Goal: Task Accomplishment & Management: Complete application form

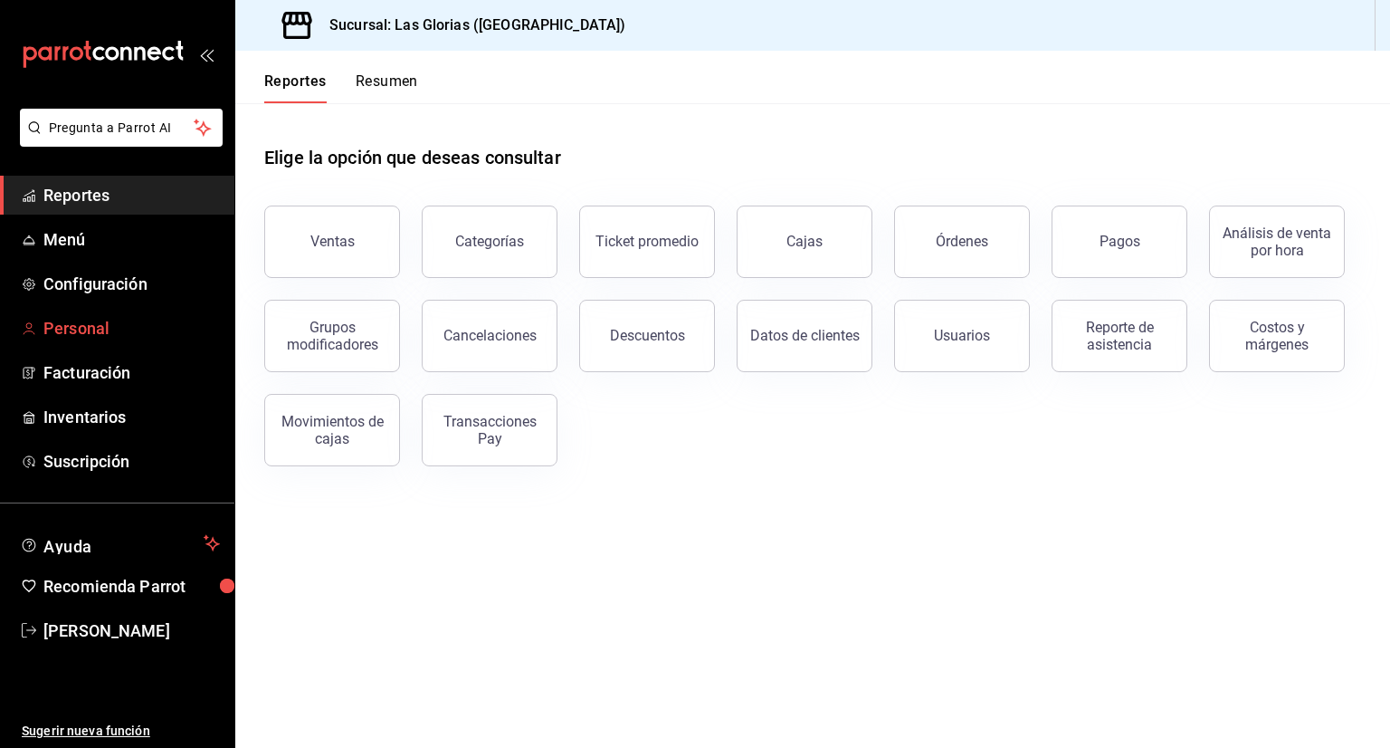
click at [91, 331] on span "Personal" at bounding box center [131, 328] width 177 height 24
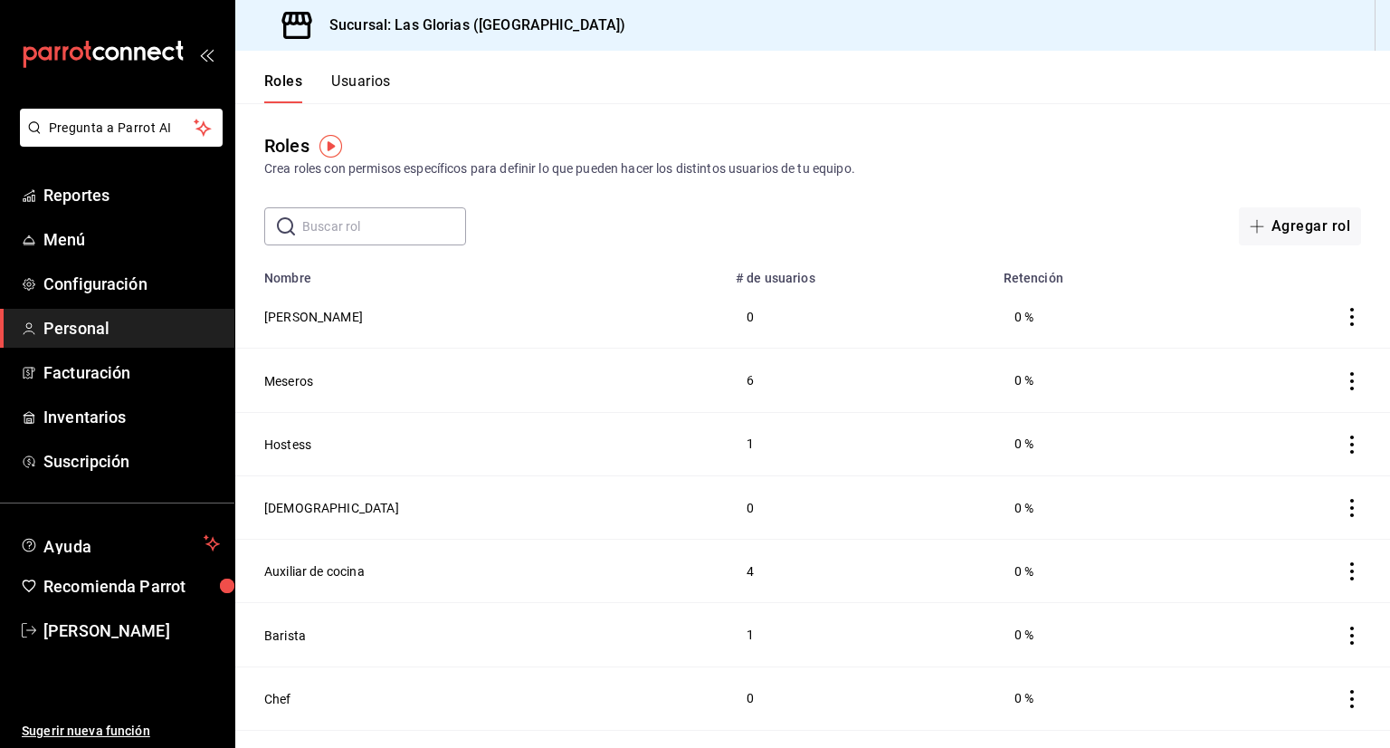
click at [384, 77] on button "Usuarios" at bounding box center [361, 87] width 60 height 31
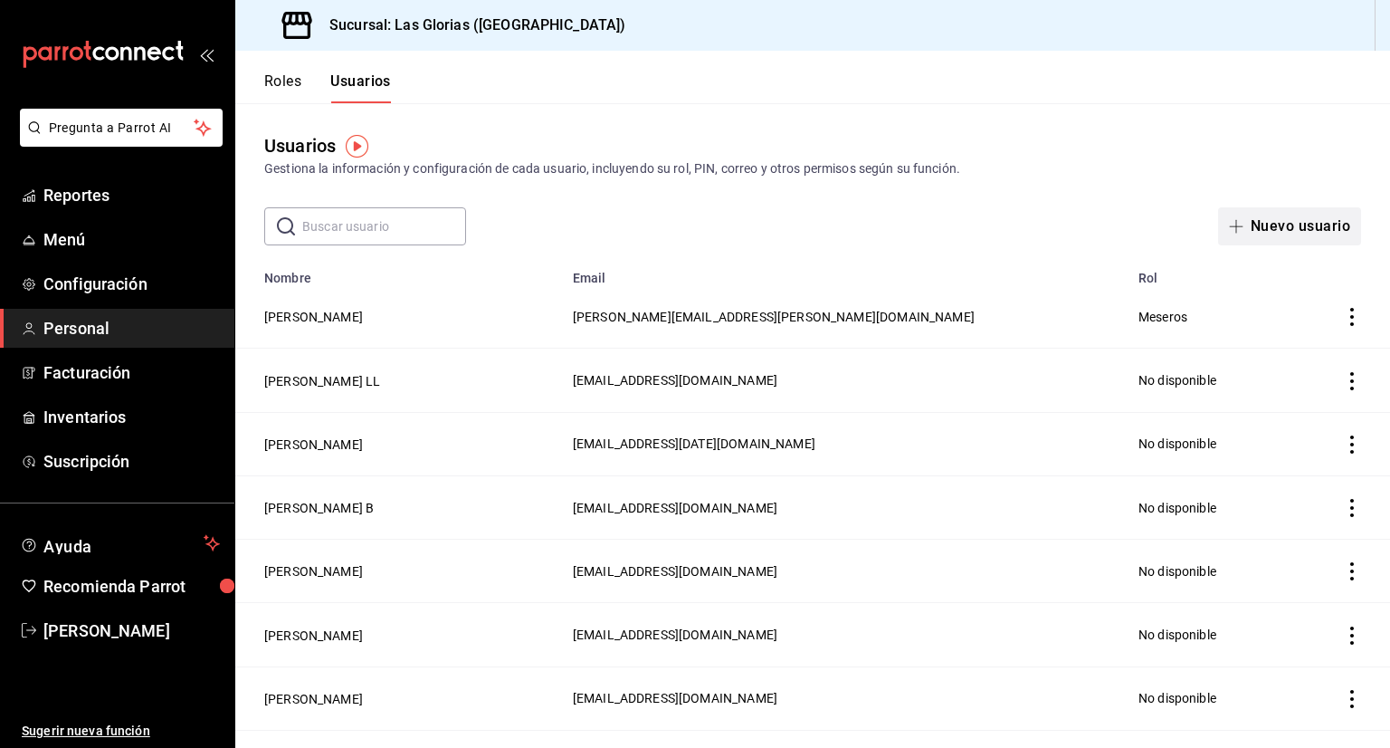
click at [1311, 216] on button "Nuevo usuario" at bounding box center [1289, 226] width 143 height 38
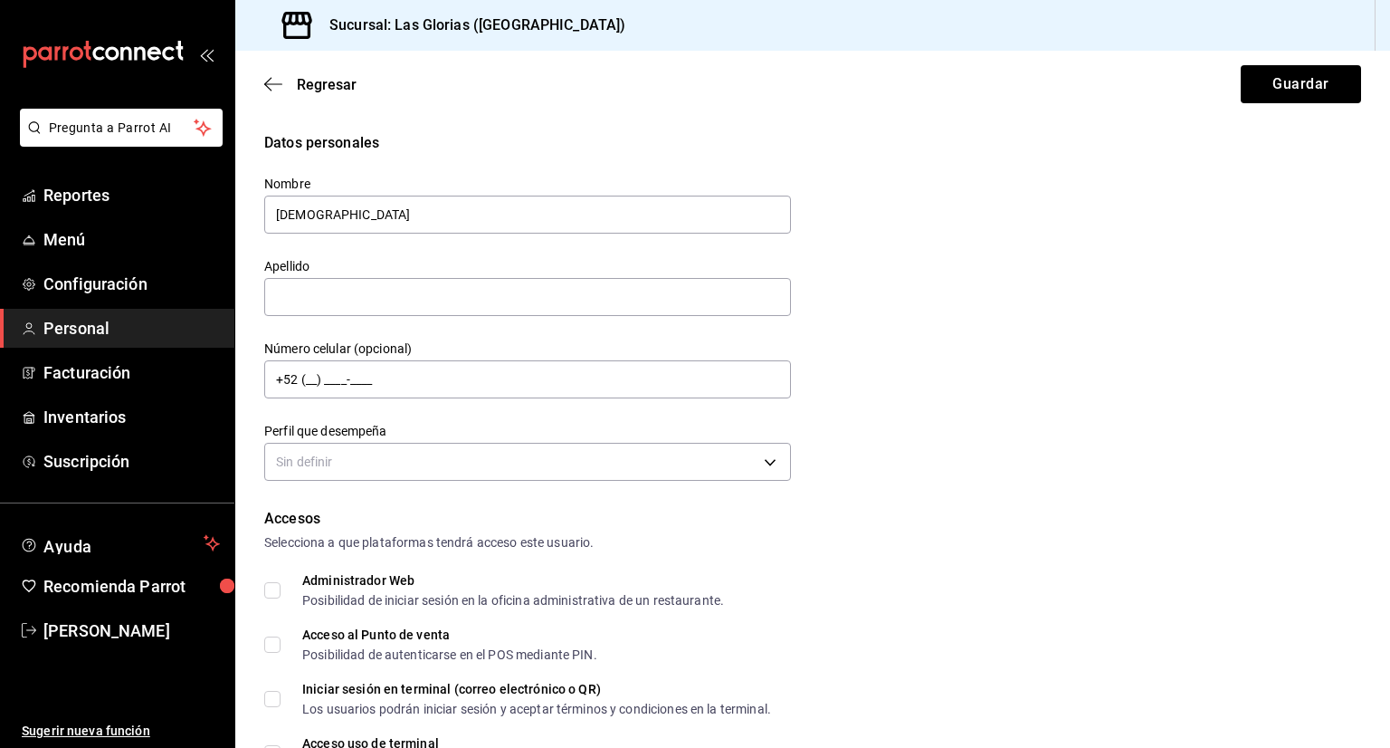
type input "[DEMOGRAPHIC_DATA]"
click at [380, 301] on input "text" at bounding box center [527, 297] width 527 height 38
type input "[PERSON_NAME]"
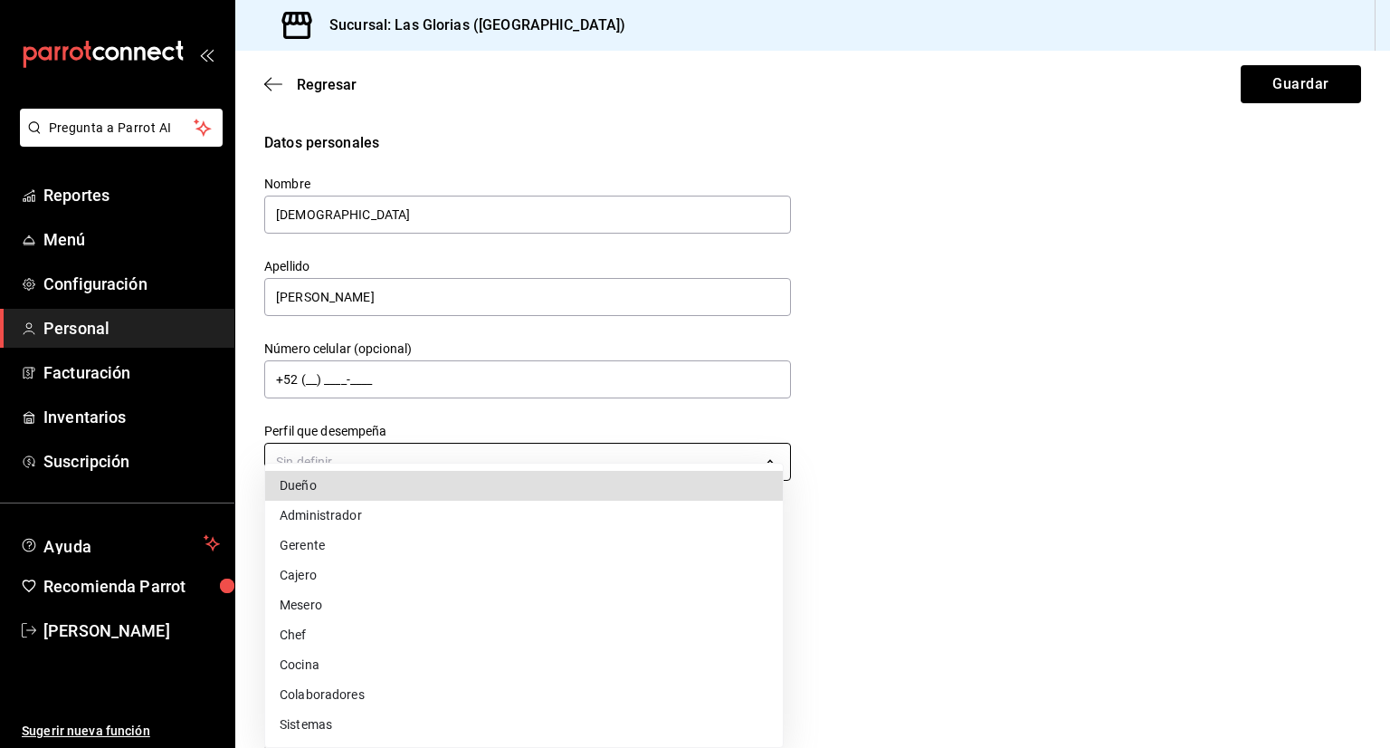
click at [652, 465] on body "Pregunta a Parrot AI Reportes Menú Configuración Personal Facturación Inventari…" at bounding box center [695, 374] width 1390 height 748
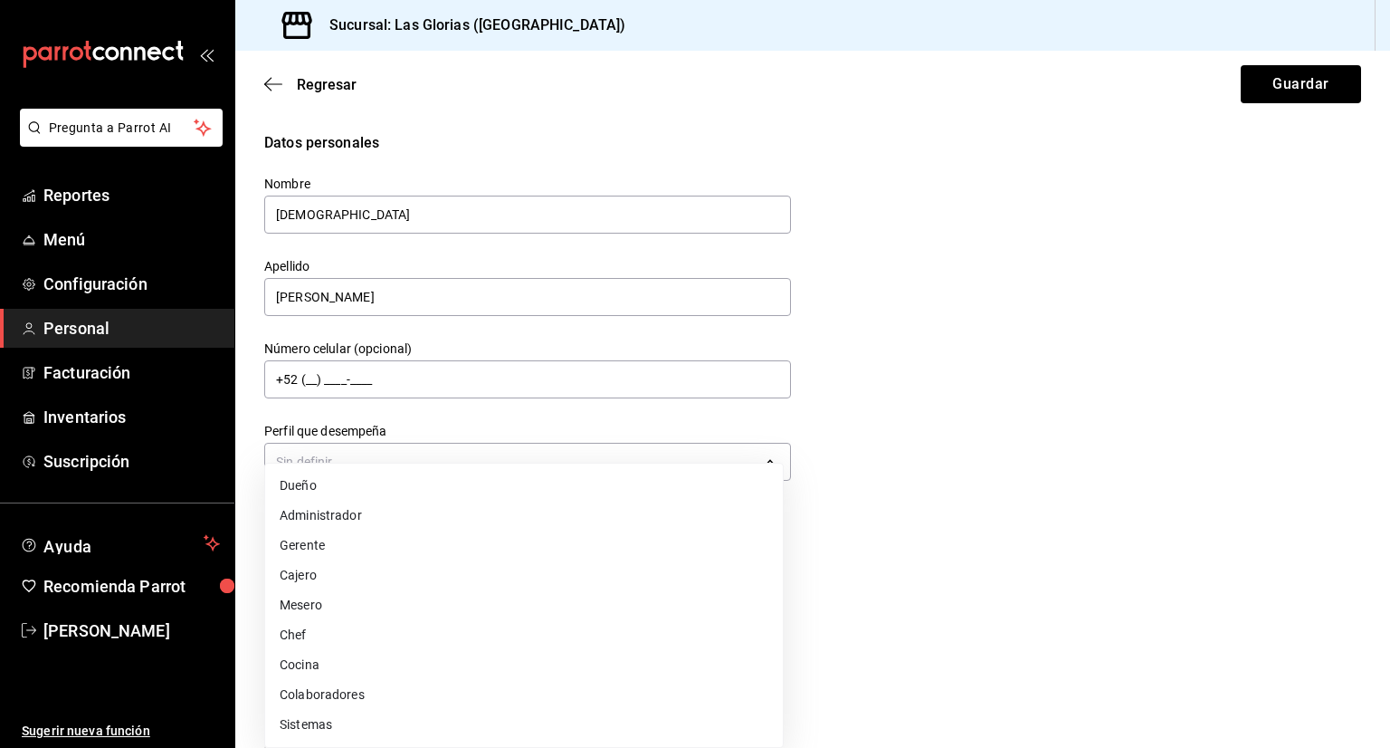
click at [485, 604] on li "Mesero" at bounding box center [524, 605] width 518 height 30
type input "WAITER"
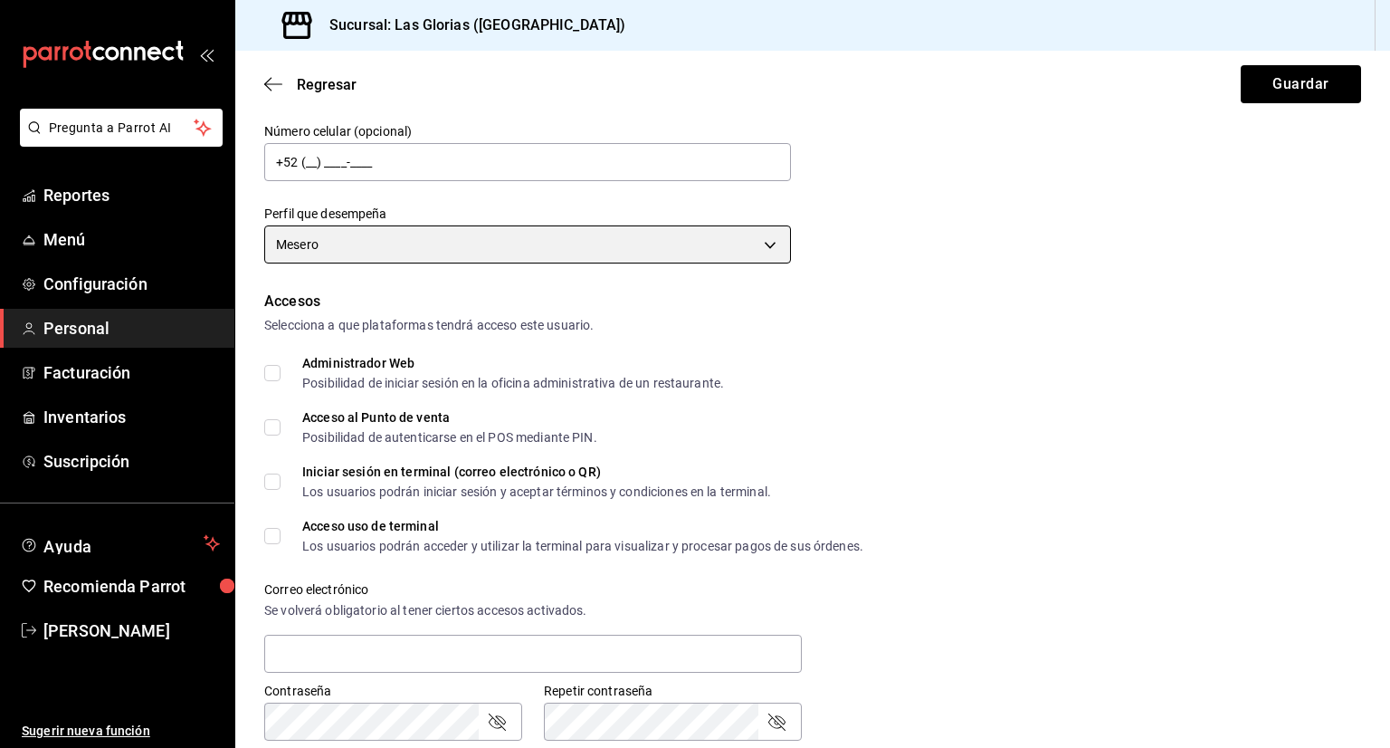
scroll to position [224, 0]
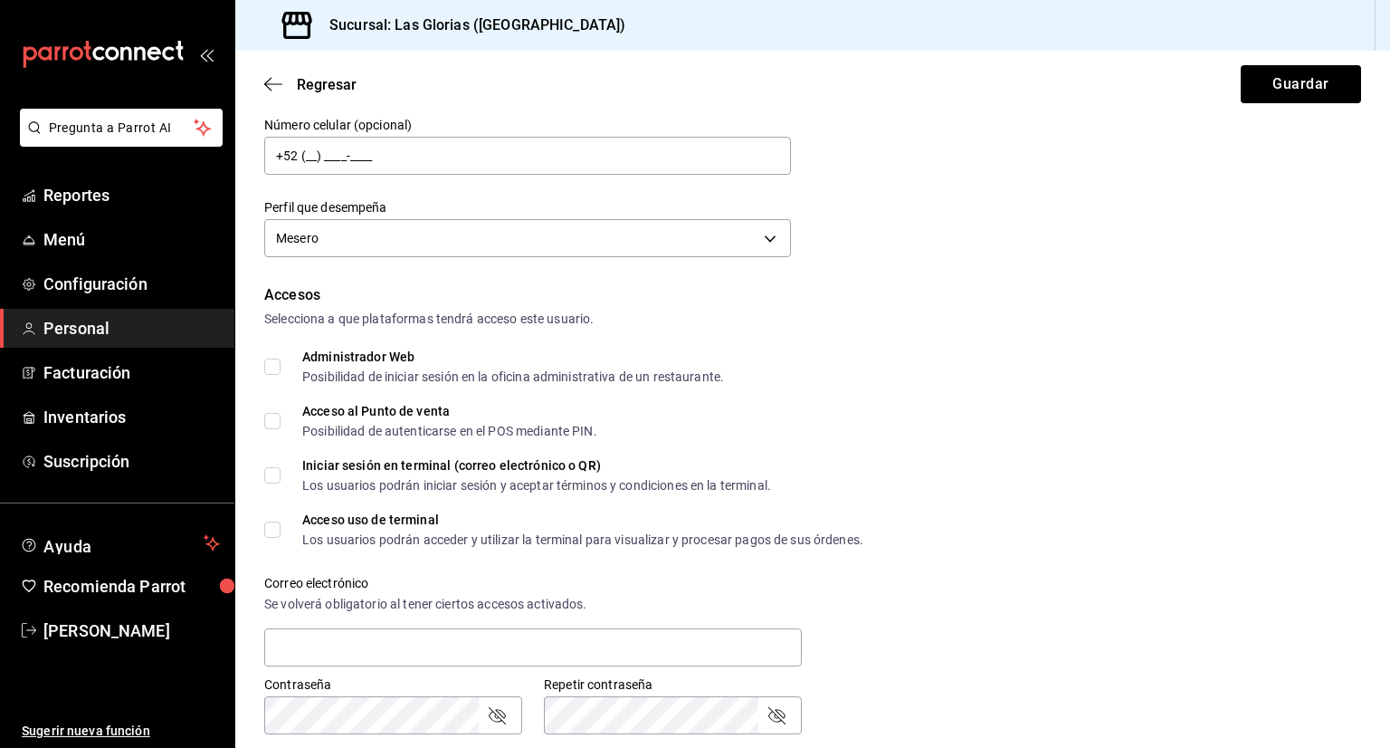
click at [268, 530] on input "Acceso uso de terminal Los usuarios podrán acceder y utilizar la terminal para …" at bounding box center [272, 529] width 16 height 16
checkbox input "true"
click at [269, 368] on input "Administrador Web Posibilidad de iniciar sesión en la oficina administrativa de…" at bounding box center [272, 366] width 16 height 16
click at [269, 369] on input "Administrador Web Posibilidad de iniciar sesión en la oficina administrativa de…" at bounding box center [272, 366] width 16 height 16
checkbox input "false"
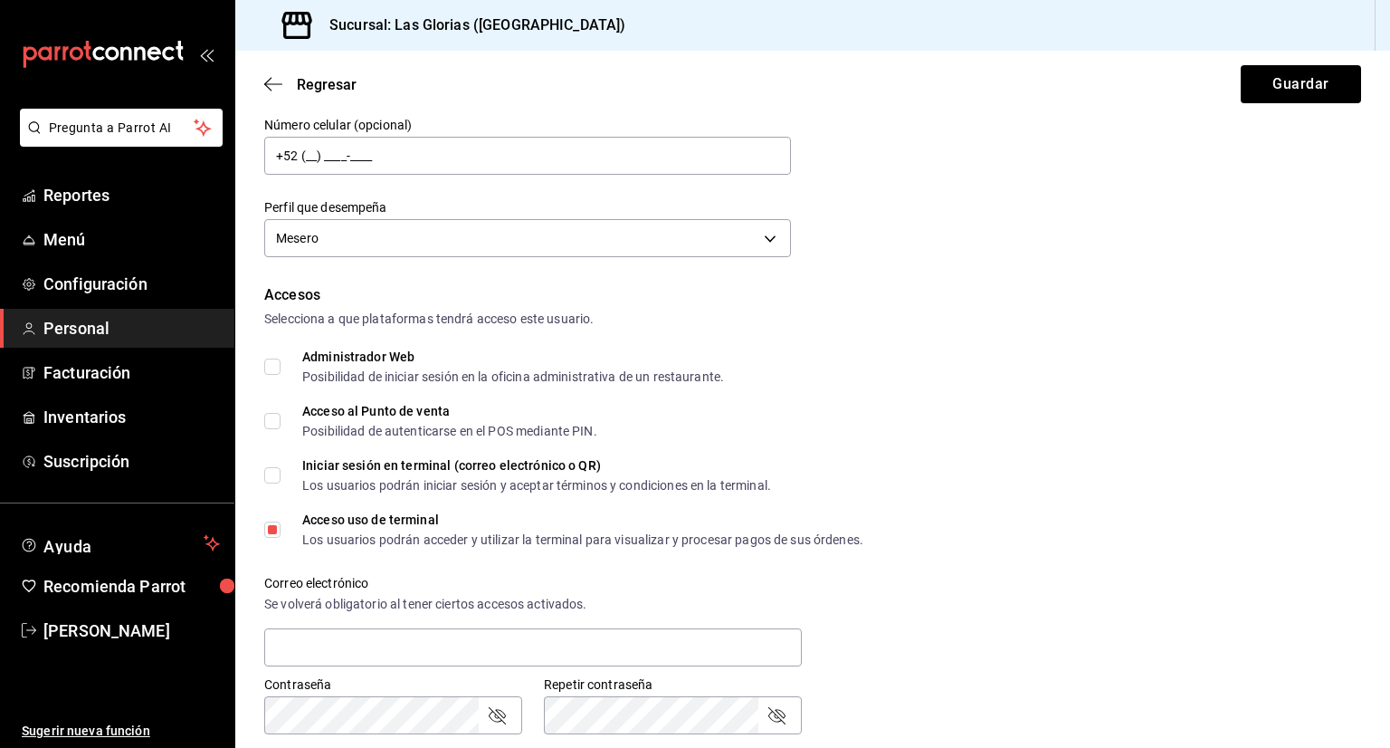
click at [271, 423] on input "Acceso al Punto de venta Posibilidad de autenticarse en el POS mediante PIN." at bounding box center [272, 421] width 16 height 16
checkbox input "true"
click at [272, 475] on input "Iniciar sesión en terminal (correo electrónico o QR) Los usuarios podrán inicia…" at bounding box center [272, 475] width 16 height 16
checkbox input "true"
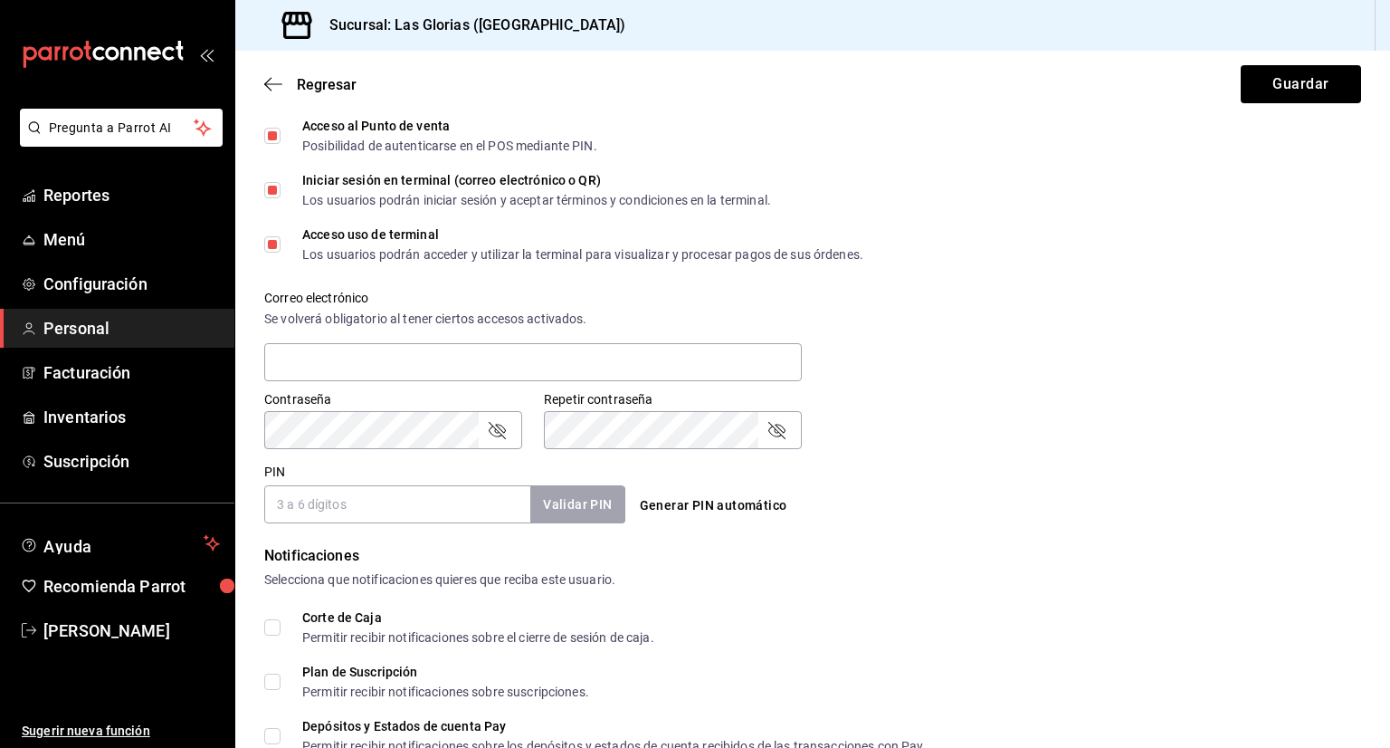
scroll to position [510, 0]
click at [463, 504] on input "PIN" at bounding box center [397, 503] width 266 height 38
type input "8989"
click at [578, 499] on button "Validar PIN" at bounding box center [577, 503] width 96 height 39
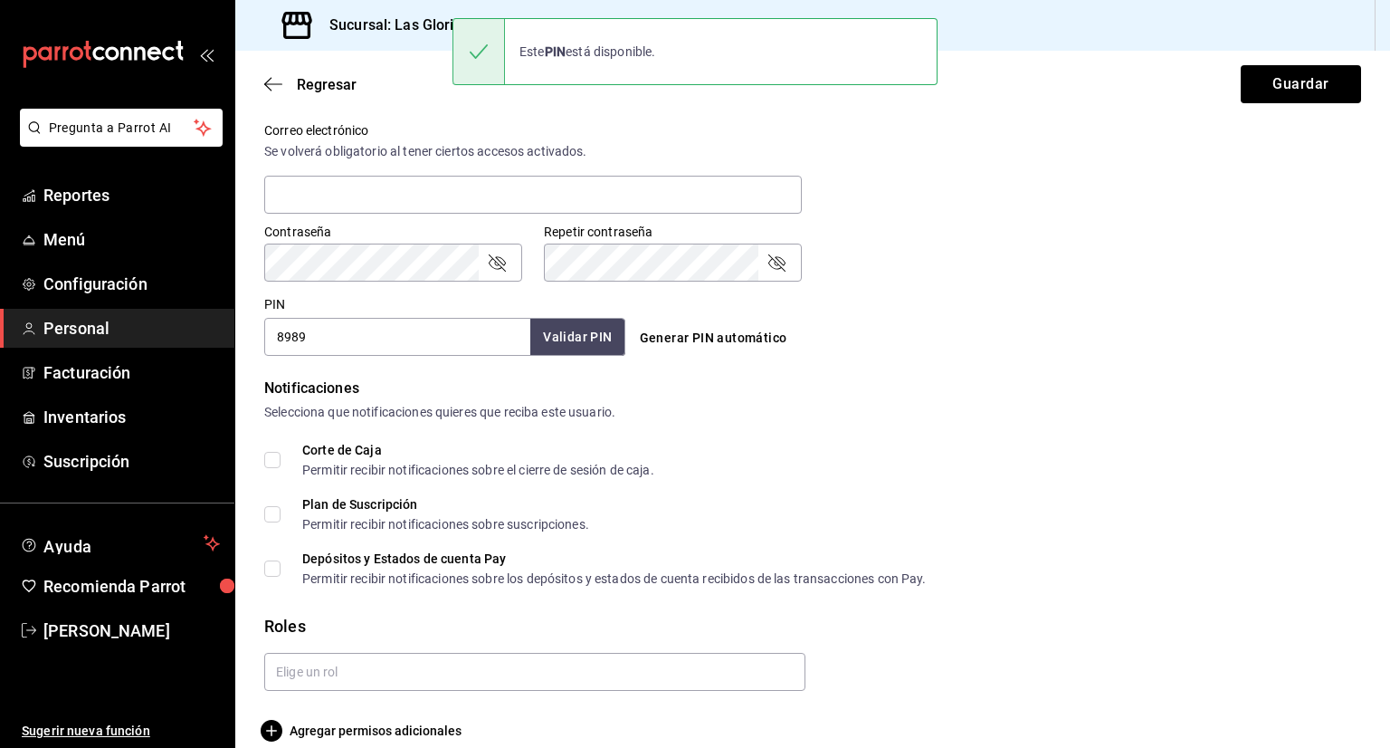
scroll to position [699, 0]
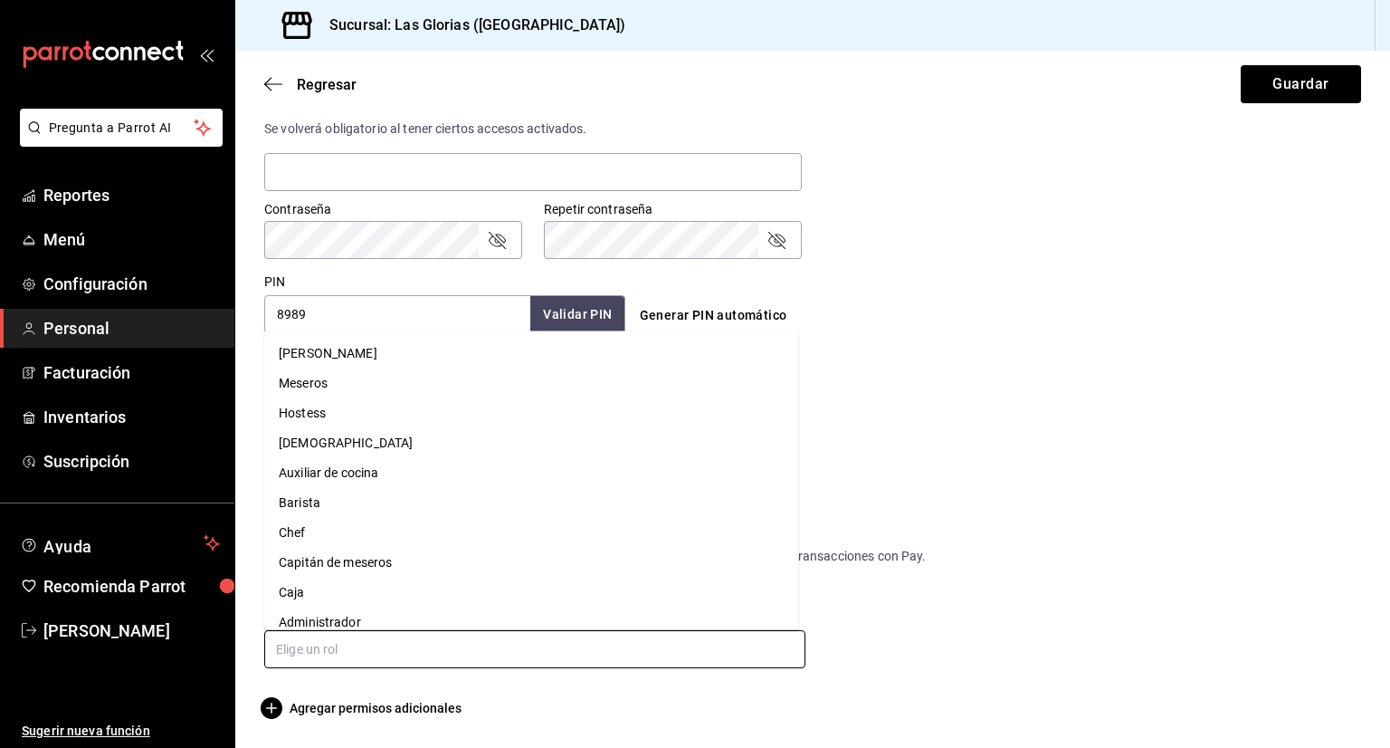
click at [301, 663] on input "text" at bounding box center [534, 649] width 541 height 38
click at [356, 561] on li "Capitán de meseros" at bounding box center [531, 562] width 534 height 30
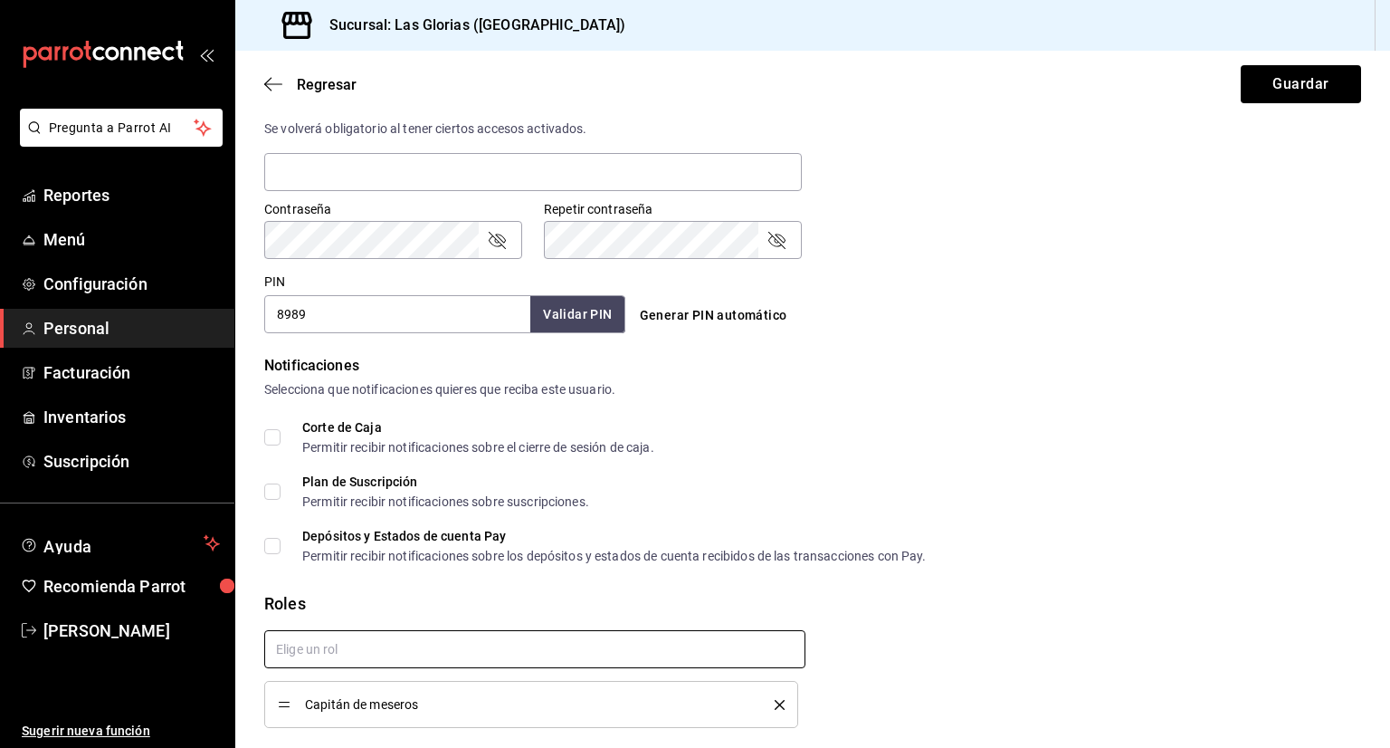
checkbox input "true"
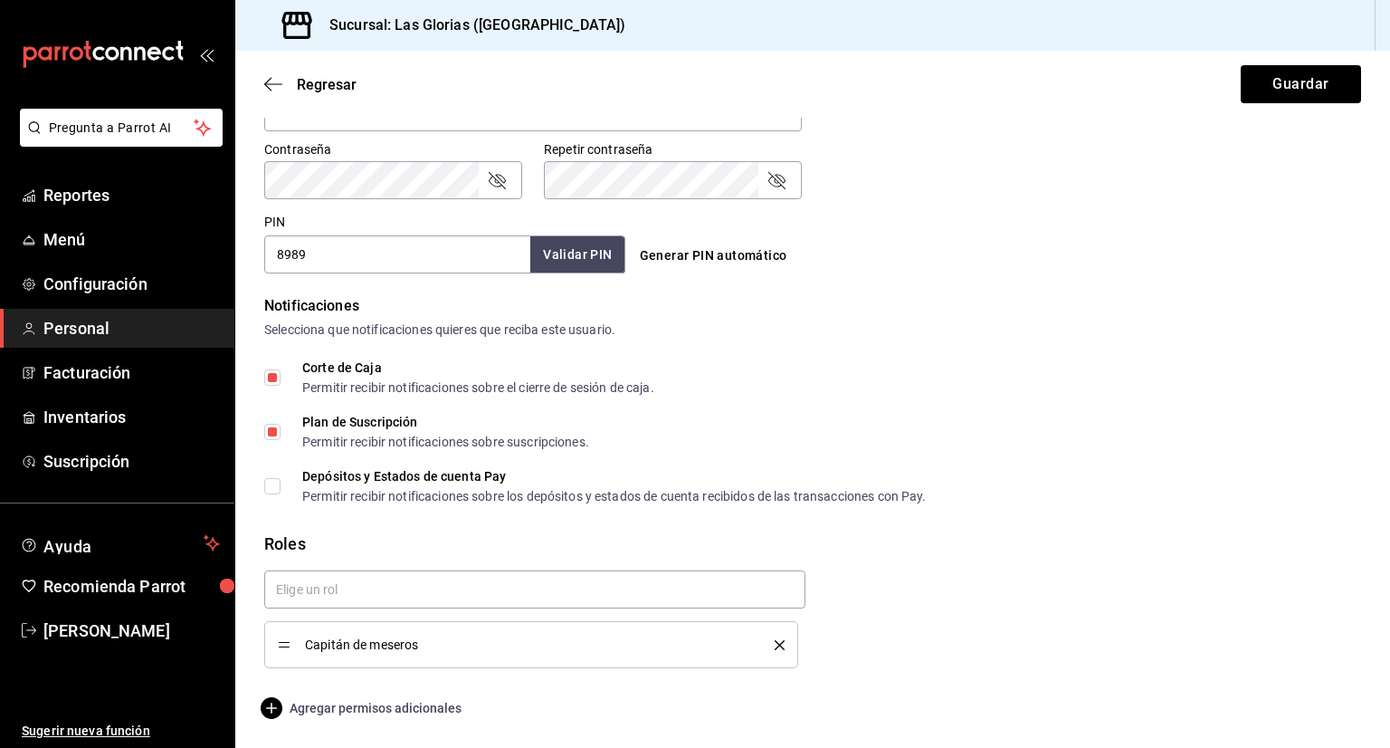
click at [261, 708] on icon "button" at bounding box center [272, 708] width 22 height 22
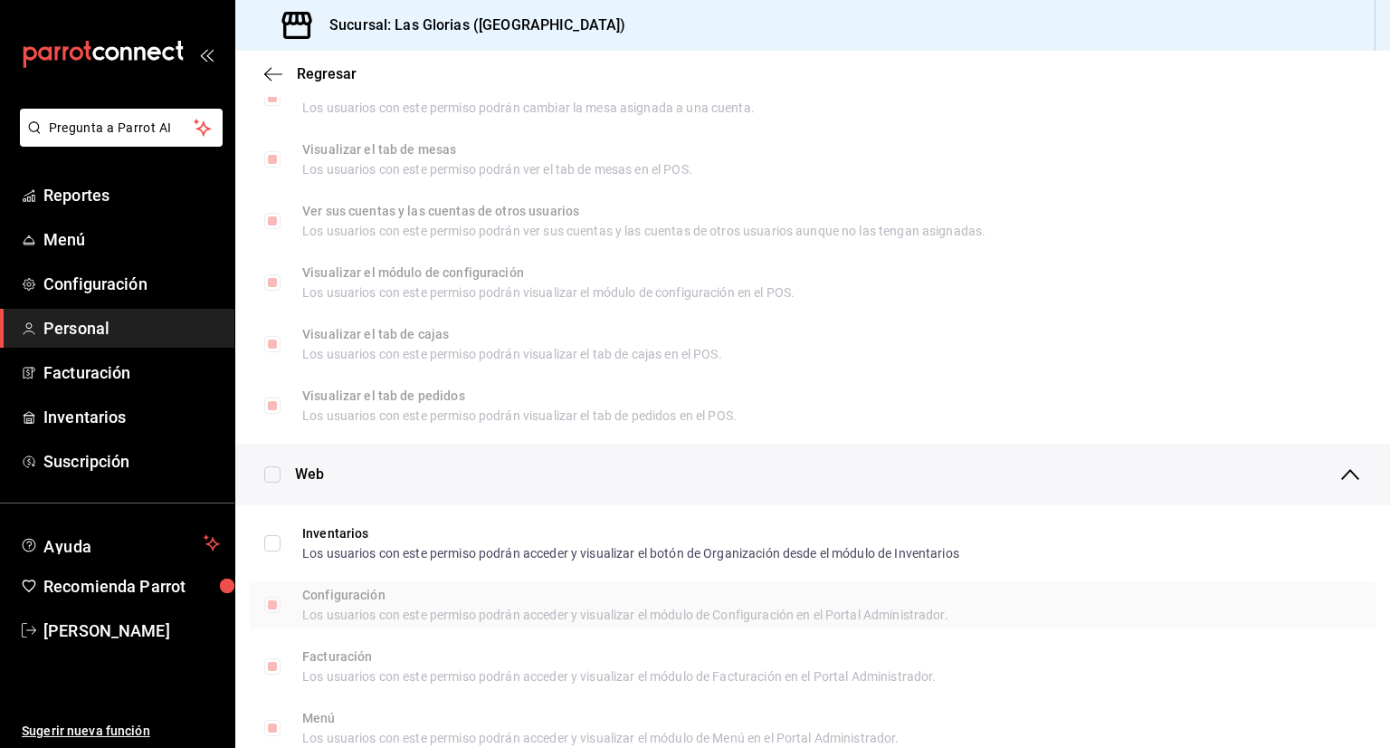
scroll to position [0, 0]
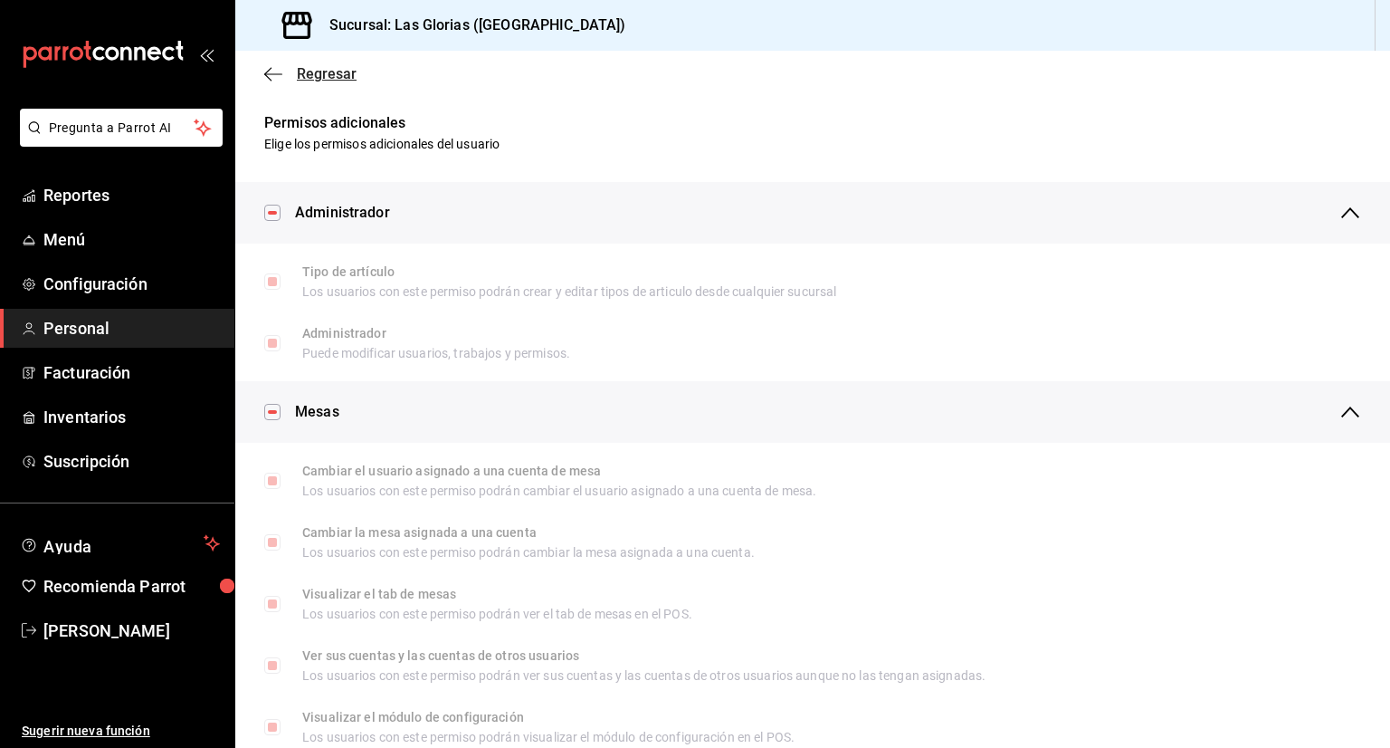
click at [320, 67] on span "Regresar" at bounding box center [327, 73] width 60 height 17
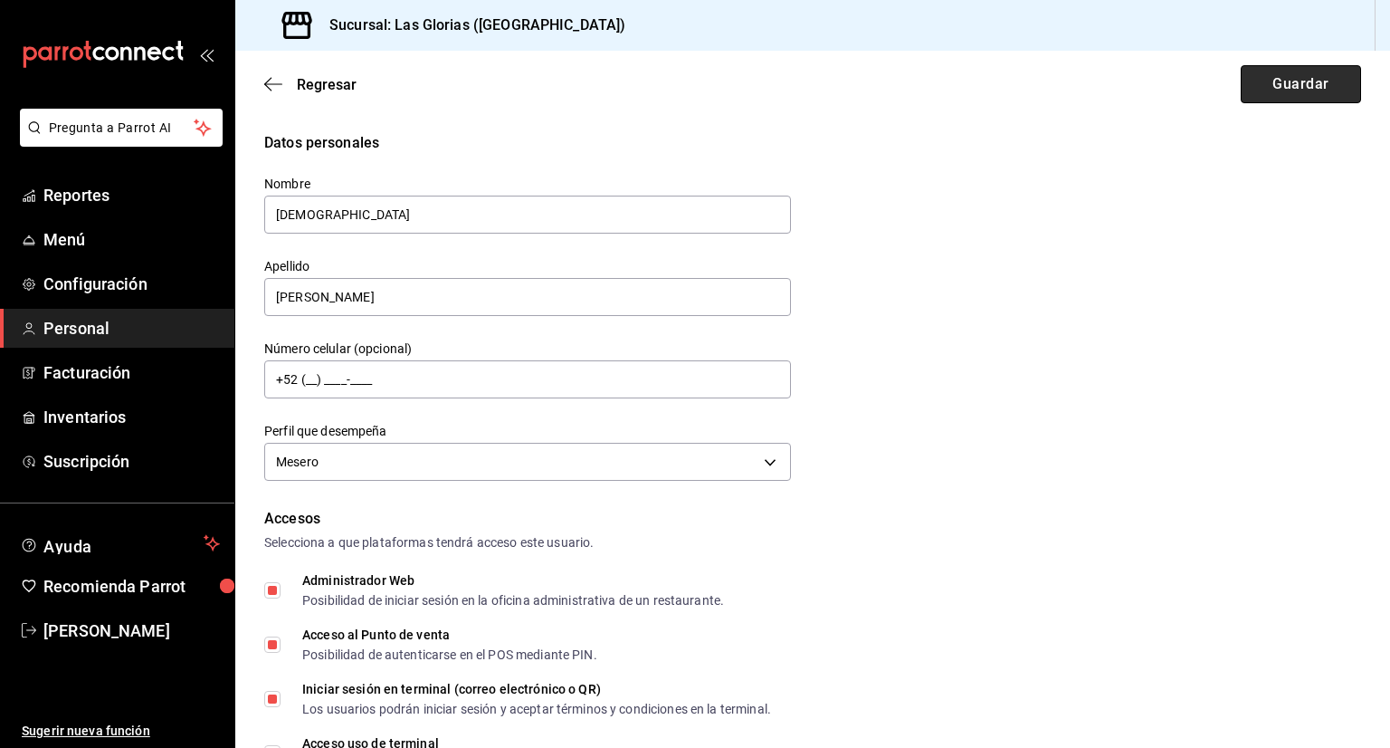
click at [1279, 84] on button "Guardar" at bounding box center [1301, 84] width 120 height 38
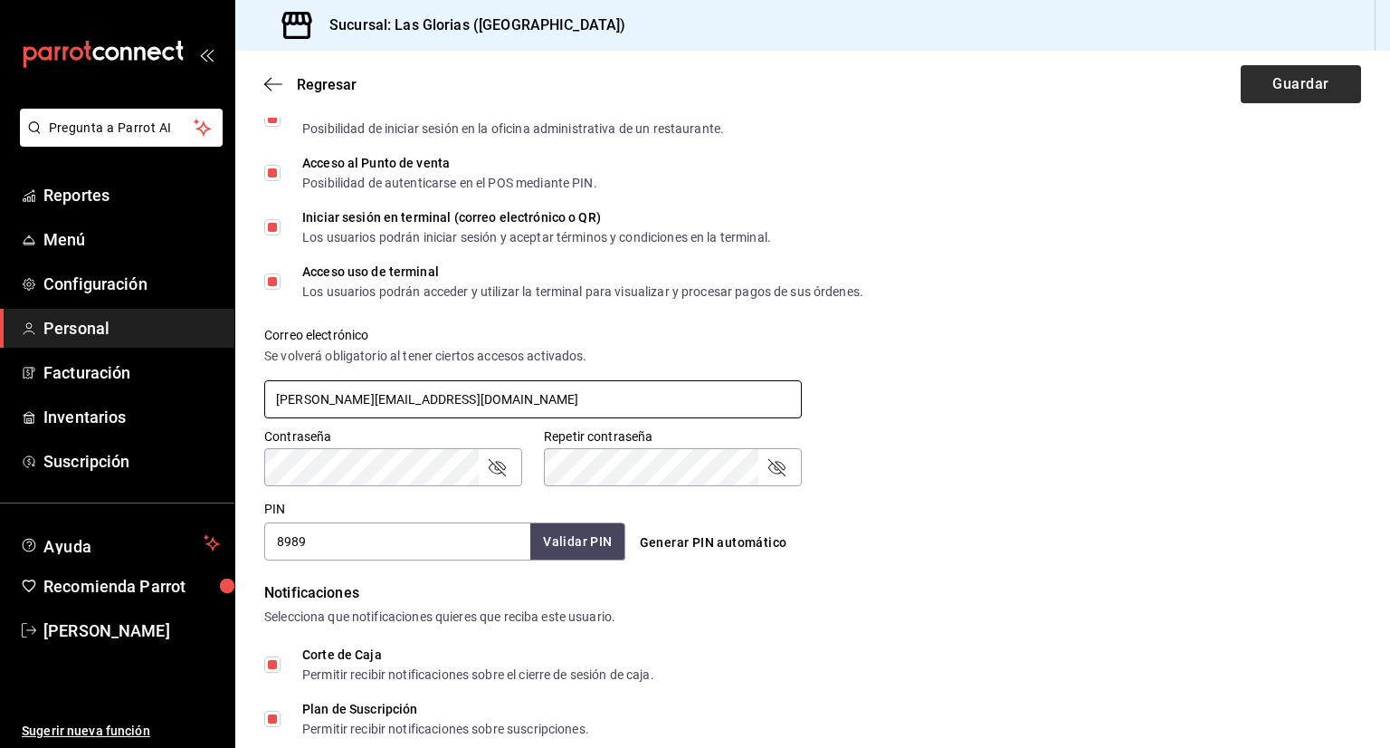
type input "[PERSON_NAME][EMAIL_ADDRESS][DOMAIN_NAME]"
click at [1303, 91] on button "Guardar" at bounding box center [1301, 84] width 120 height 38
